Goal: Find specific page/section: Find specific page/section

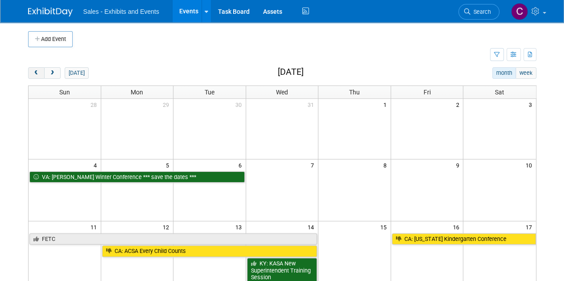
click at [41, 70] on button "prev" at bounding box center [36, 73] width 16 height 12
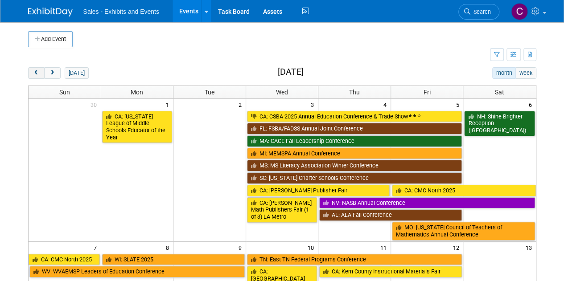
click at [41, 70] on button "prev" at bounding box center [36, 73] width 16 height 12
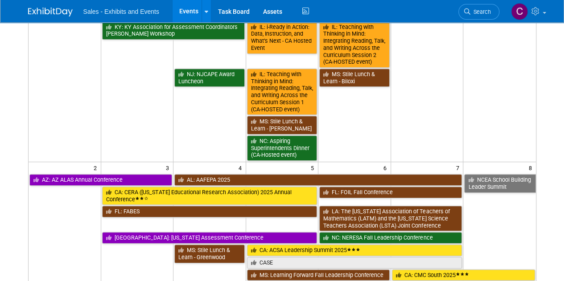
scroll to position [207, 0]
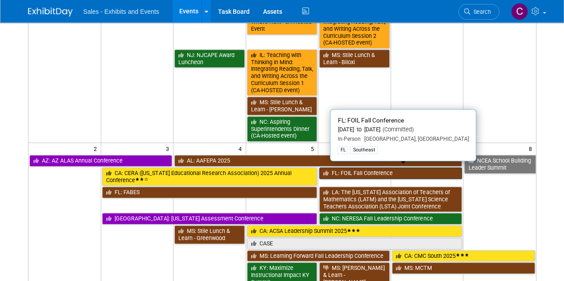
click at [357, 171] on link "FL: FOIL Fall Conference" at bounding box center [390, 174] width 143 height 12
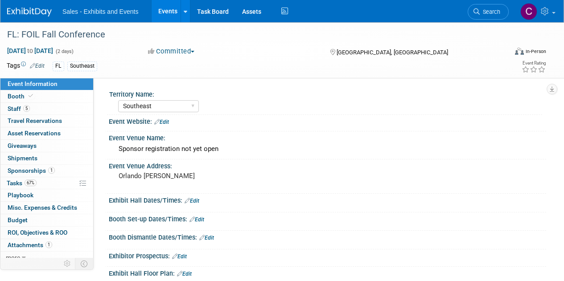
select select "Southeast"
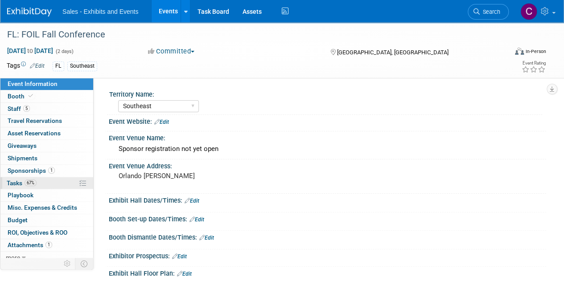
click at [16, 182] on span "Tasks 67%" at bounding box center [22, 183] width 30 height 7
